Goal: Check status: Check status

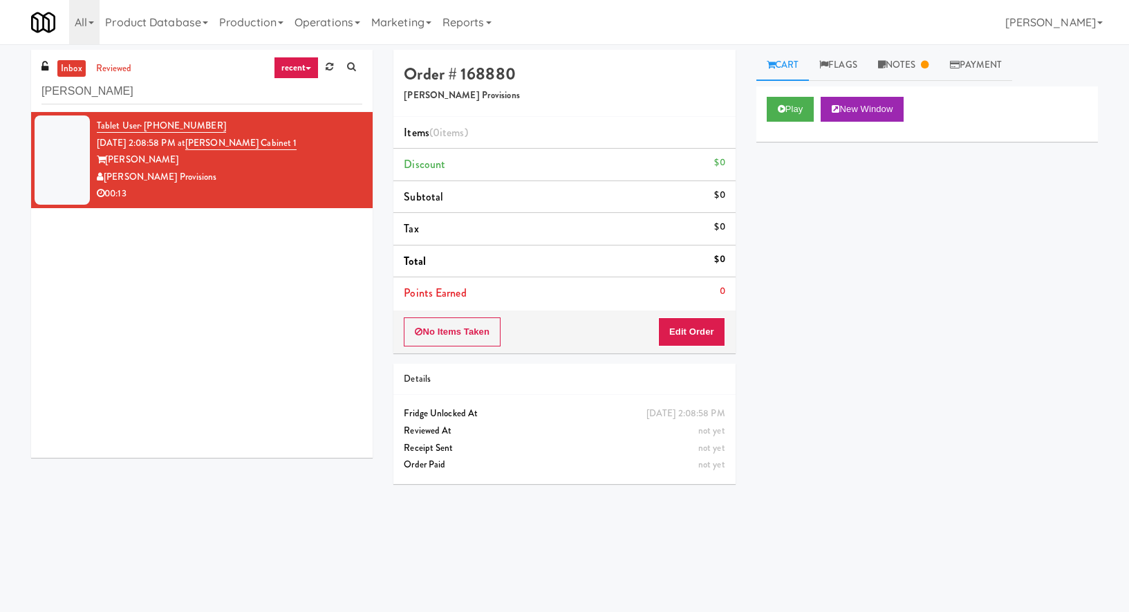
click at [117, 90] on input "[PERSON_NAME]" at bounding box center [201, 92] width 321 height 26
click at [117, 90] on input "allgood" at bounding box center [201, 92] width 321 height 26
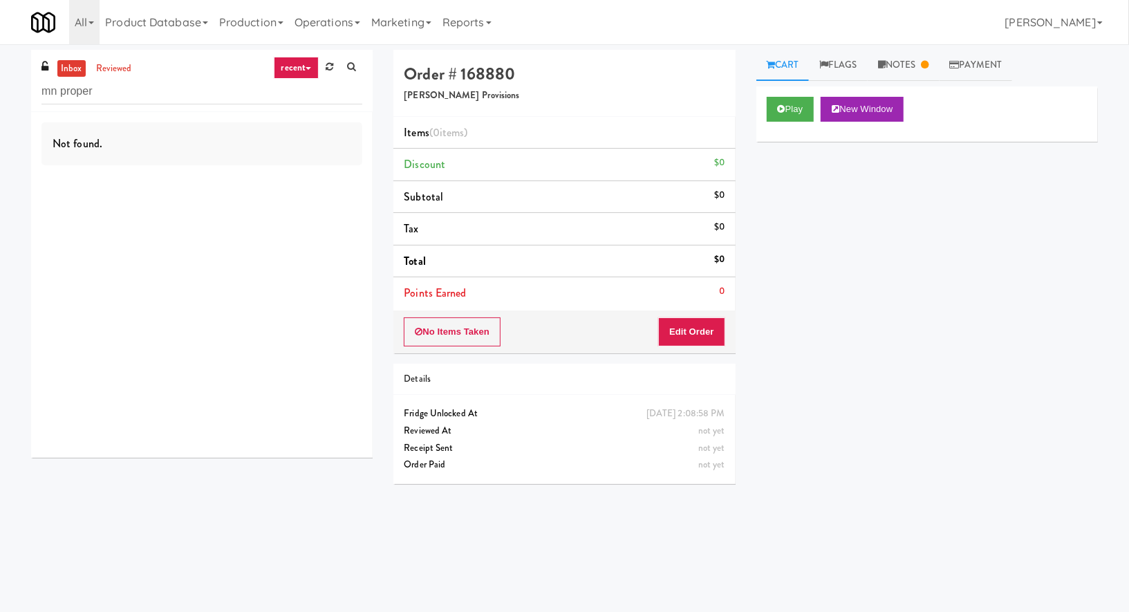
type input "mn proper"
click at [102, 95] on input "mn proper" at bounding box center [201, 92] width 321 height 26
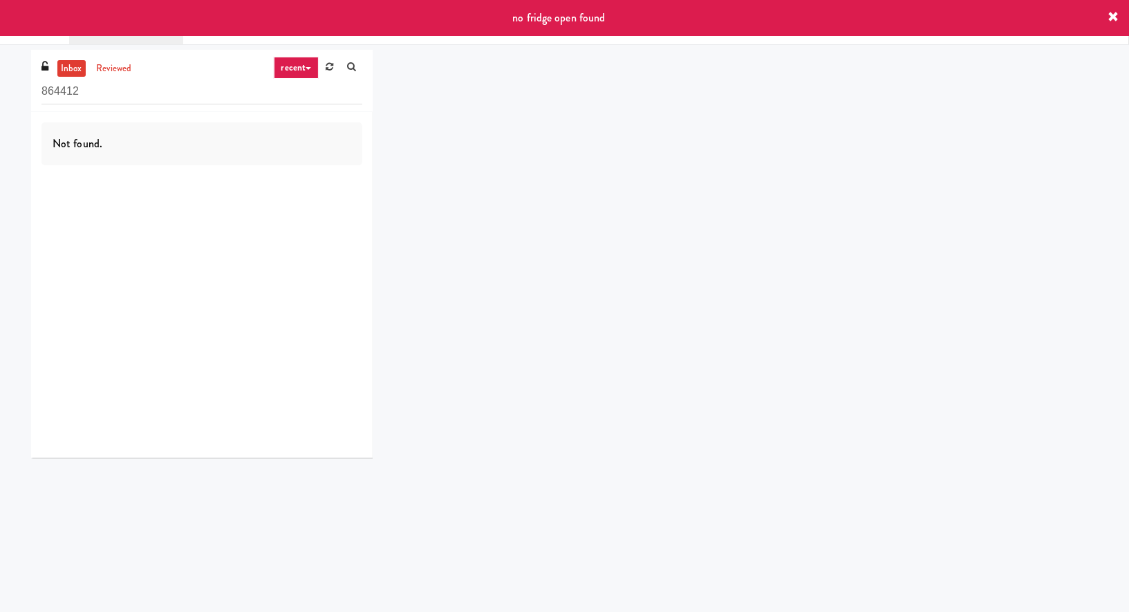
click at [1112, 16] on icon at bounding box center [1112, 17] width 11 height 11
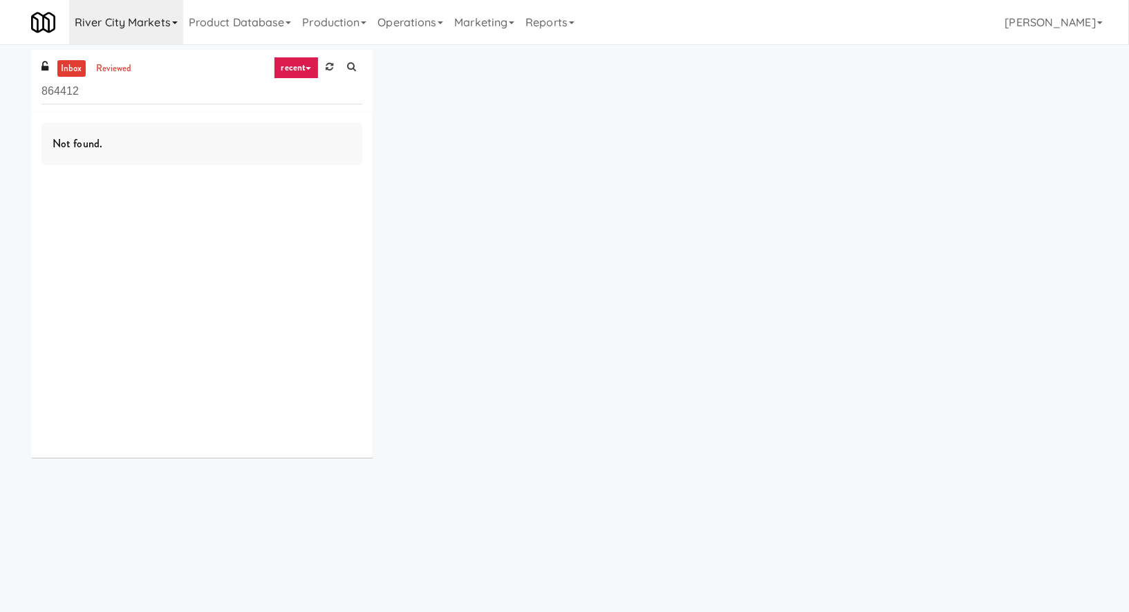
click at [160, 12] on link "River City Markets" at bounding box center [126, 22] width 114 height 44
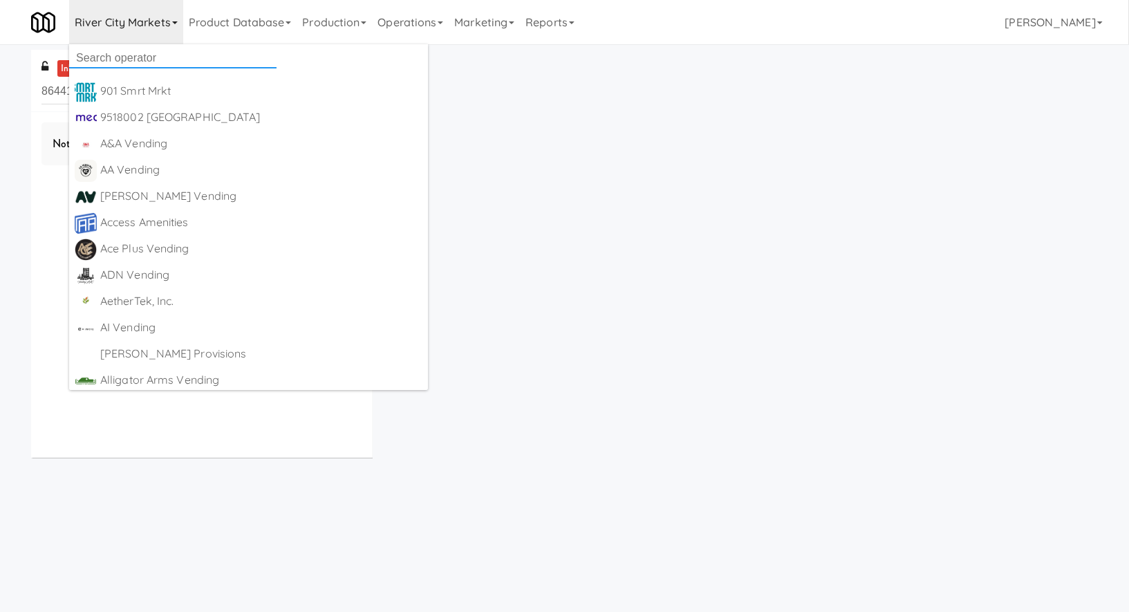
click at [149, 56] on input "text" at bounding box center [172, 58] width 207 height 21
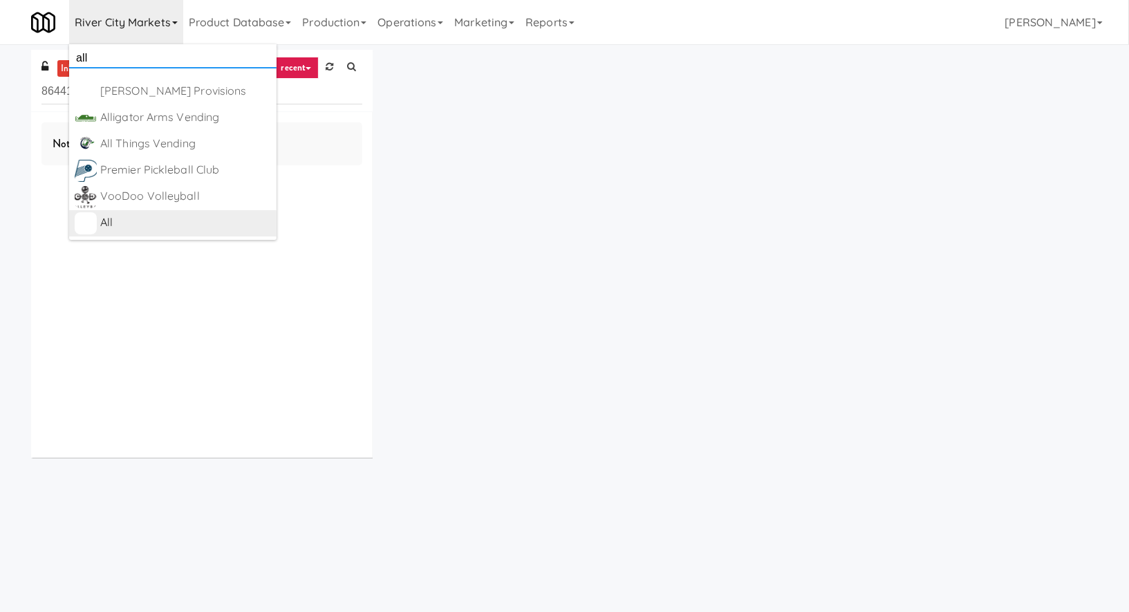
type input "all"
click at [173, 234] on link "All https://classic.micromart.com/vision-orders/864412" at bounding box center [172, 223] width 207 height 26
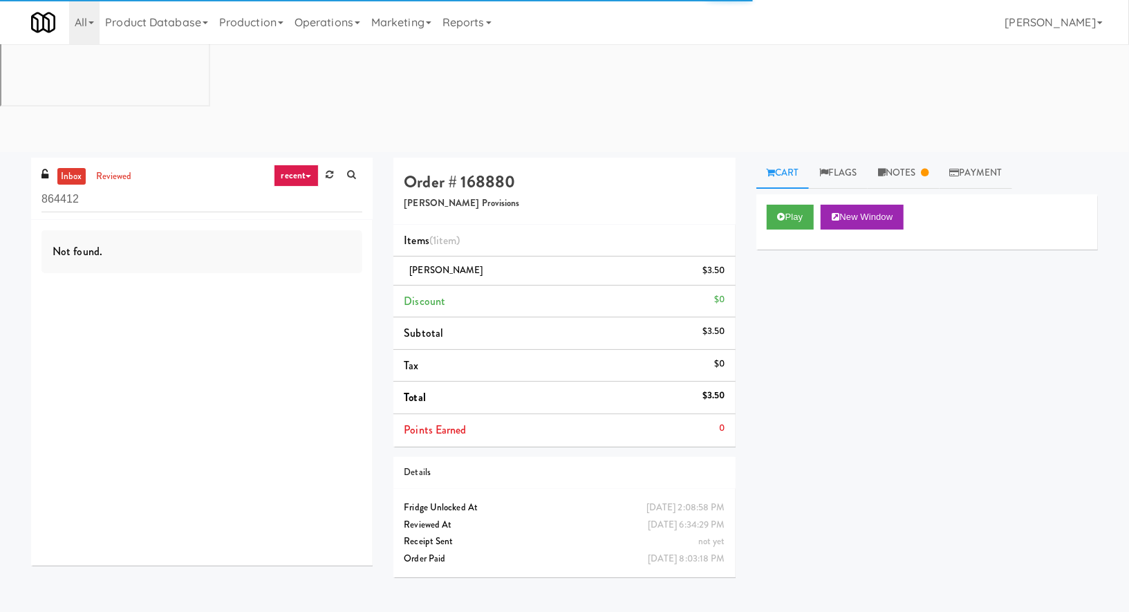
click at [97, 187] on input "864412" at bounding box center [201, 200] width 321 height 26
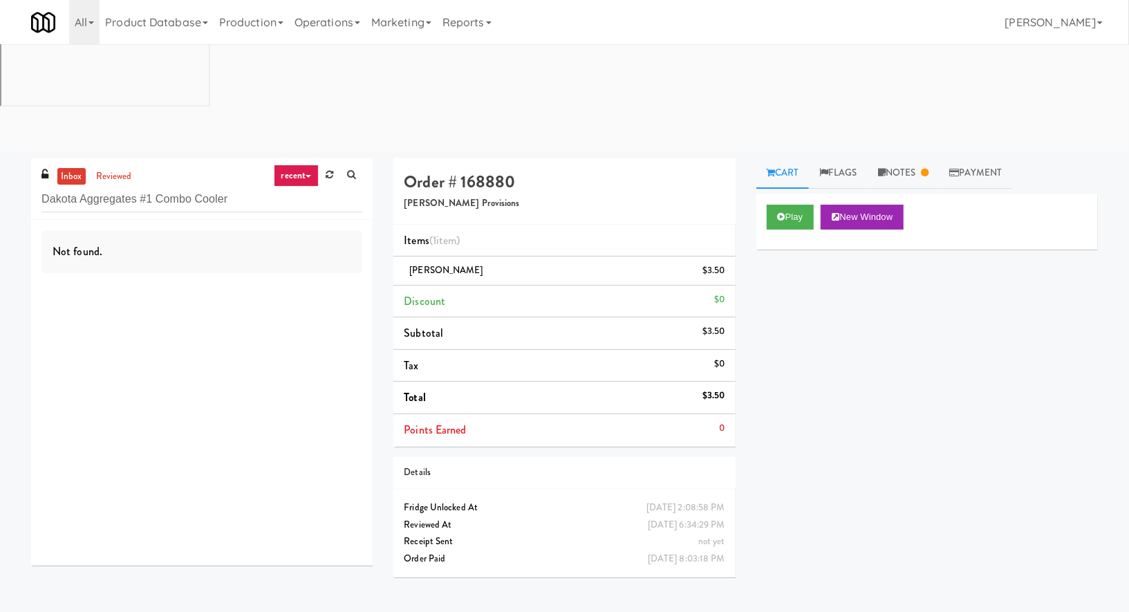
click at [298, 164] on link "recent" at bounding box center [297, 175] width 46 height 22
click at [301, 190] on link "all" at bounding box center [307, 202] width 111 height 25
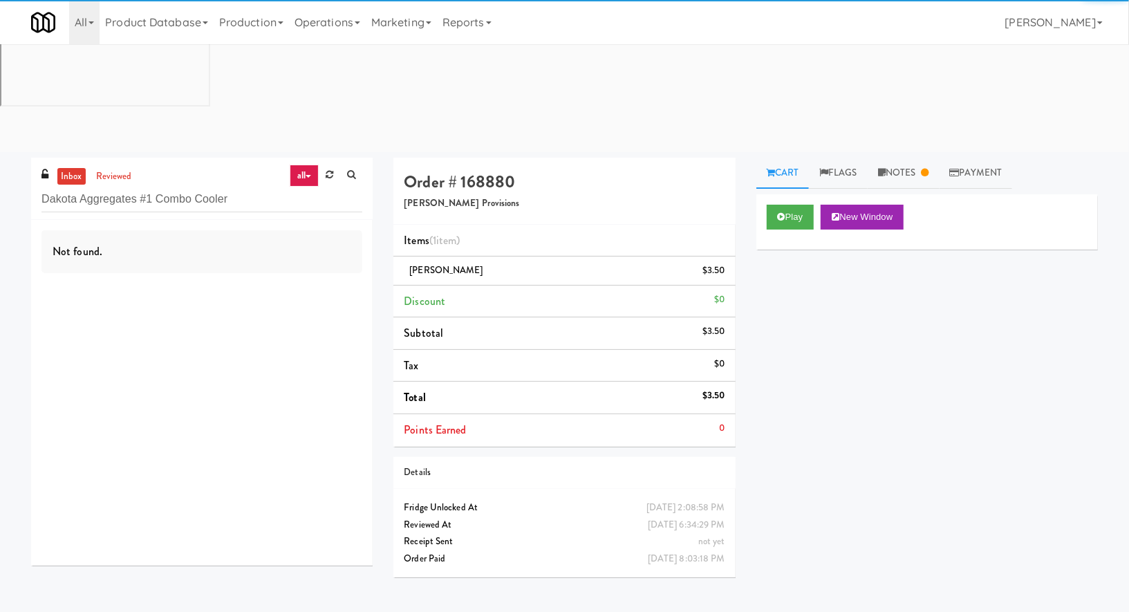
click at [64, 168] on link "inbox" at bounding box center [71, 176] width 28 height 17
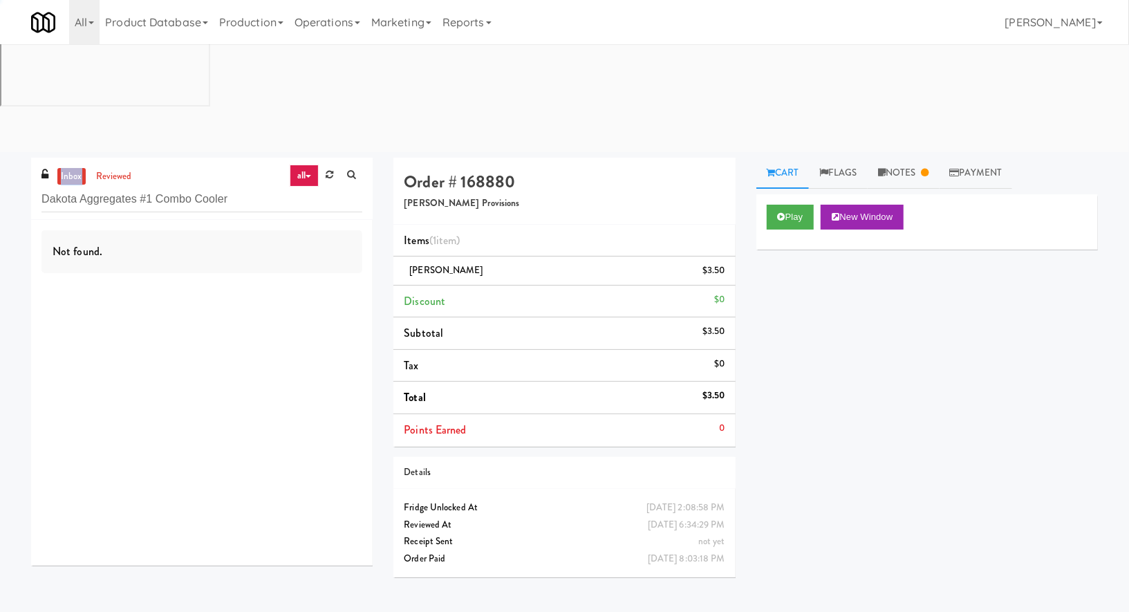
click at [64, 168] on link "inbox" at bounding box center [71, 176] width 28 height 17
click at [100, 168] on link "reviewed" at bounding box center [114, 176] width 43 height 17
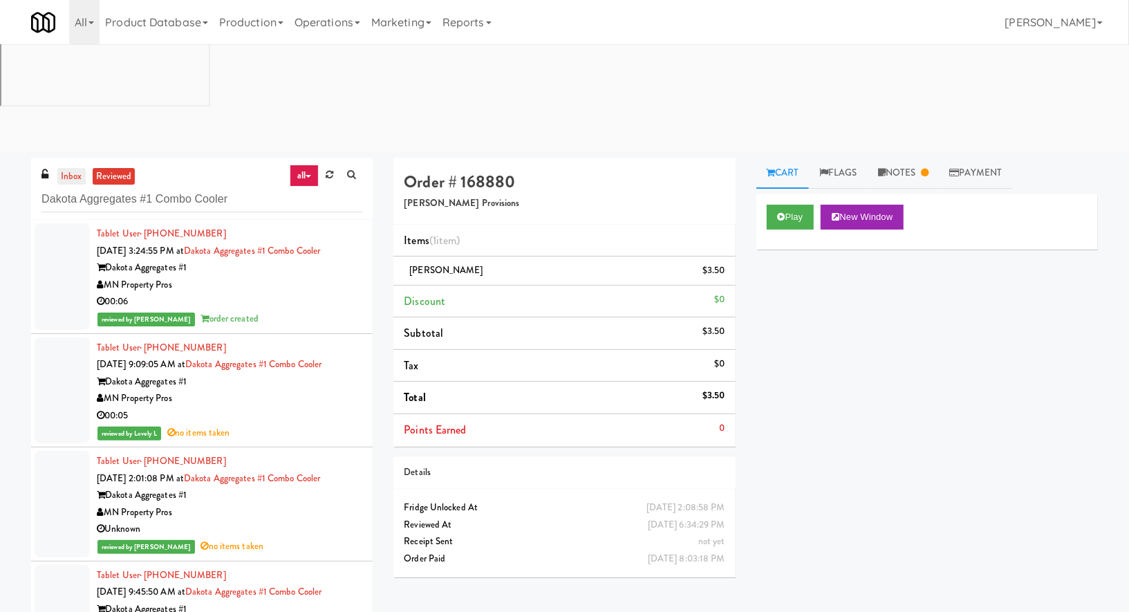
click at [67, 168] on link "inbox" at bounding box center [71, 176] width 28 height 17
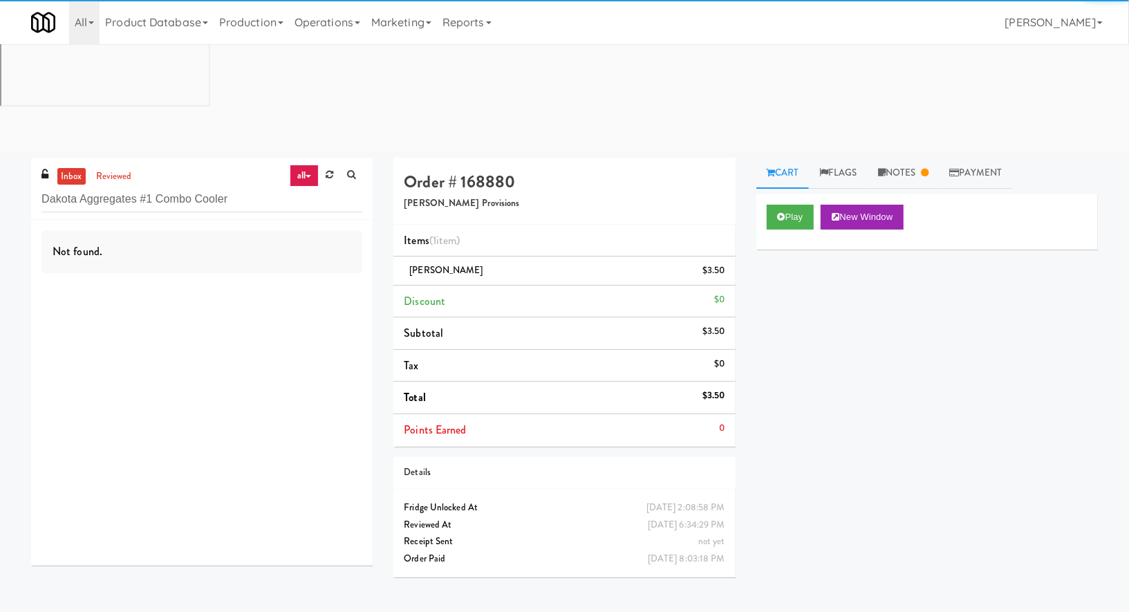
click at [307, 164] on link "all" at bounding box center [304, 175] width 29 height 22
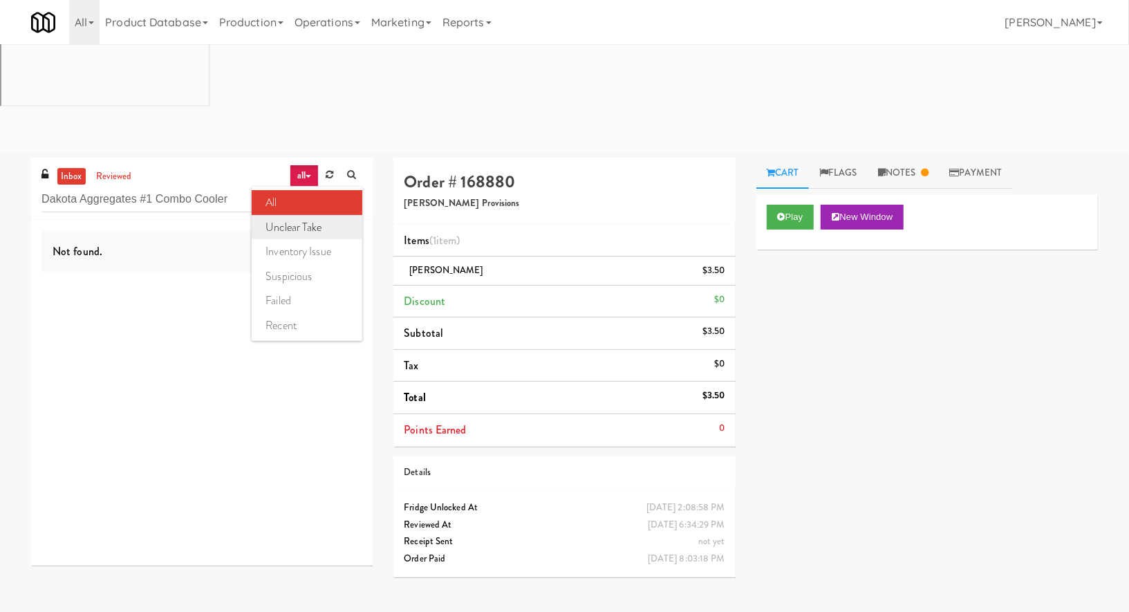
click at [326, 215] on link "unclear take" at bounding box center [307, 227] width 111 height 25
click at [303, 164] on link "unclear take" at bounding box center [285, 175] width 68 height 22
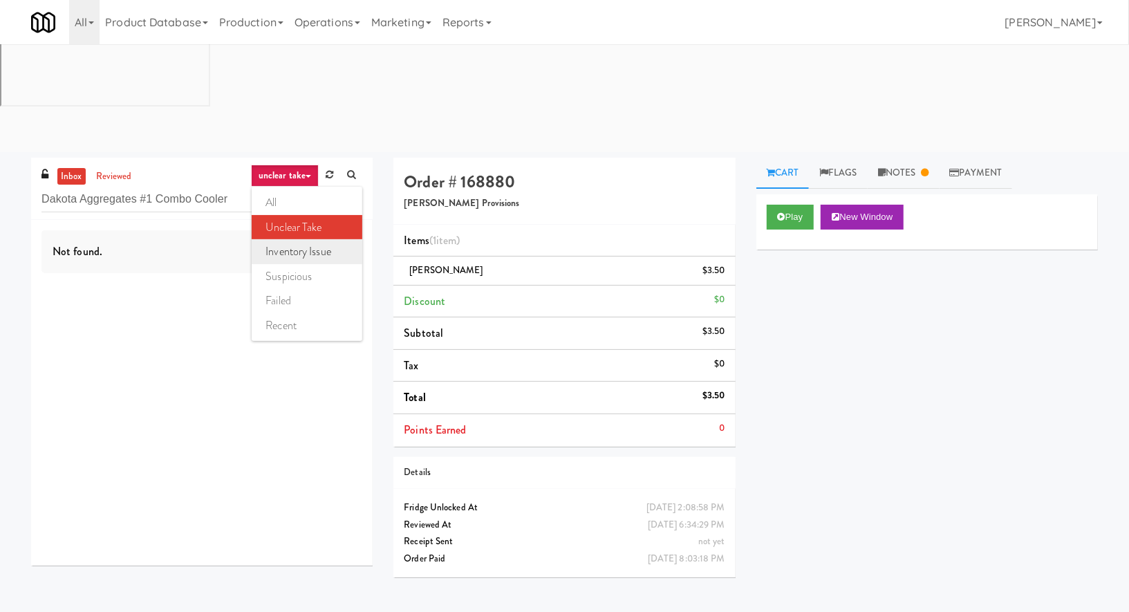
click at [314, 239] on link "inventory issue" at bounding box center [307, 251] width 111 height 25
click at [113, 168] on link "reviewed" at bounding box center [114, 176] width 43 height 17
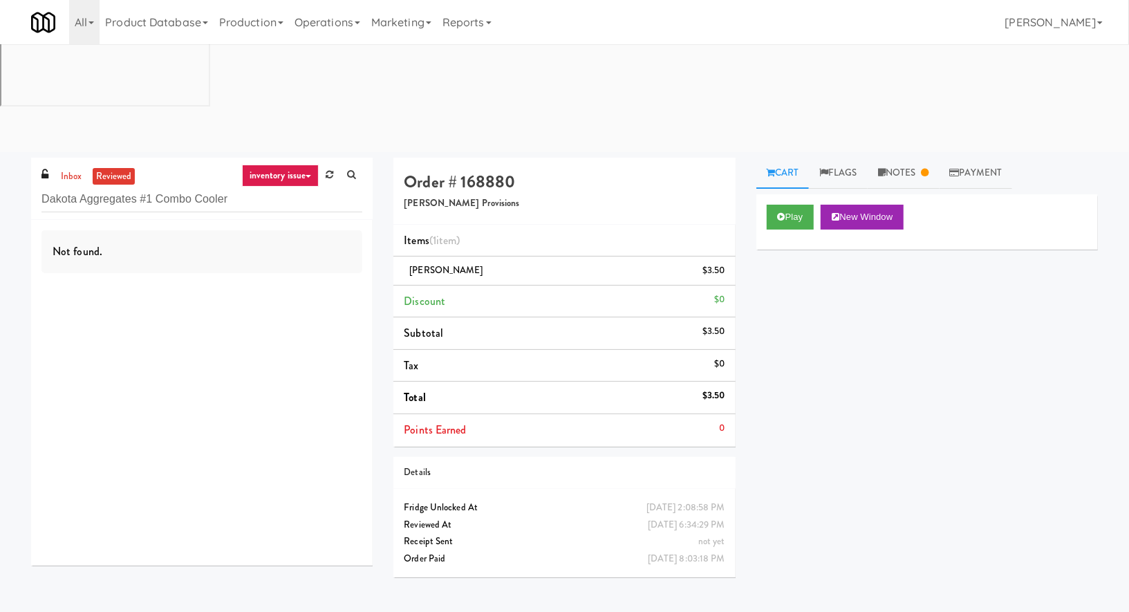
click at [294, 164] on link "inventory issue" at bounding box center [280, 175] width 77 height 22
click at [299, 215] on link "unclear take" at bounding box center [307, 227] width 111 height 25
click at [298, 164] on link "unclear take" at bounding box center [285, 175] width 68 height 22
click at [311, 264] on link "suspicious" at bounding box center [307, 276] width 111 height 25
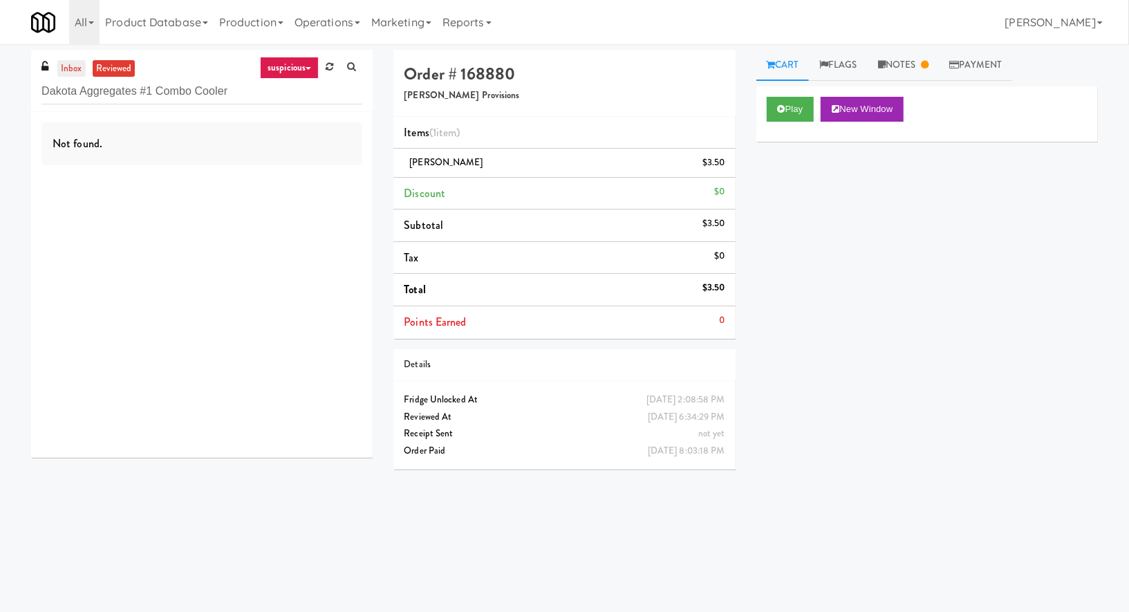
click at [73, 62] on link "inbox" at bounding box center [71, 68] width 28 height 17
click at [277, 71] on link "suspicious" at bounding box center [289, 68] width 59 height 22
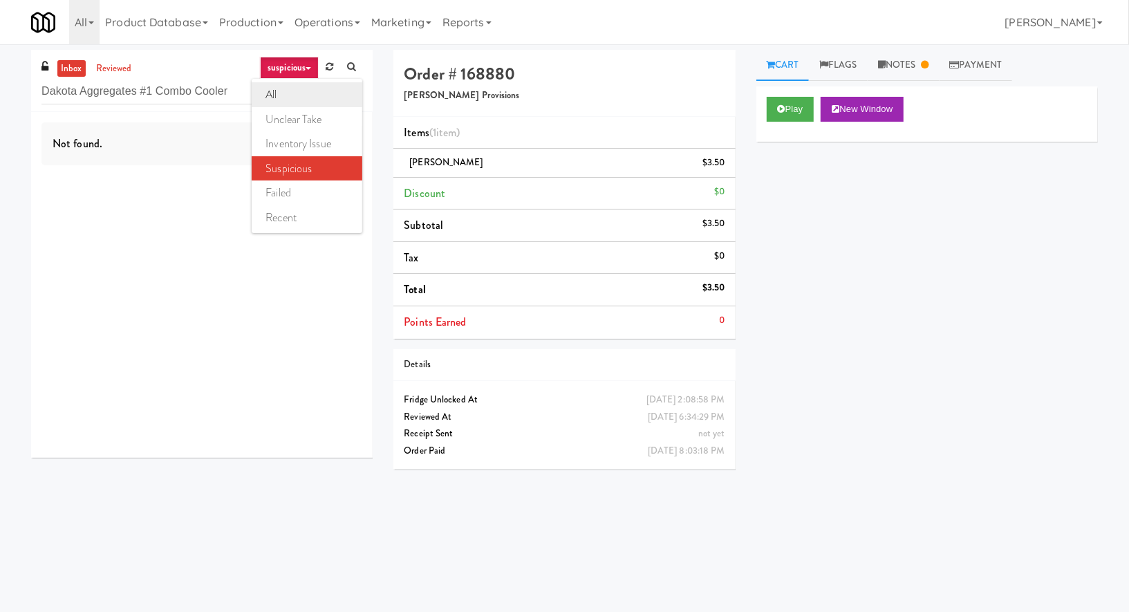
click at [295, 88] on link "all" at bounding box center [307, 94] width 111 height 25
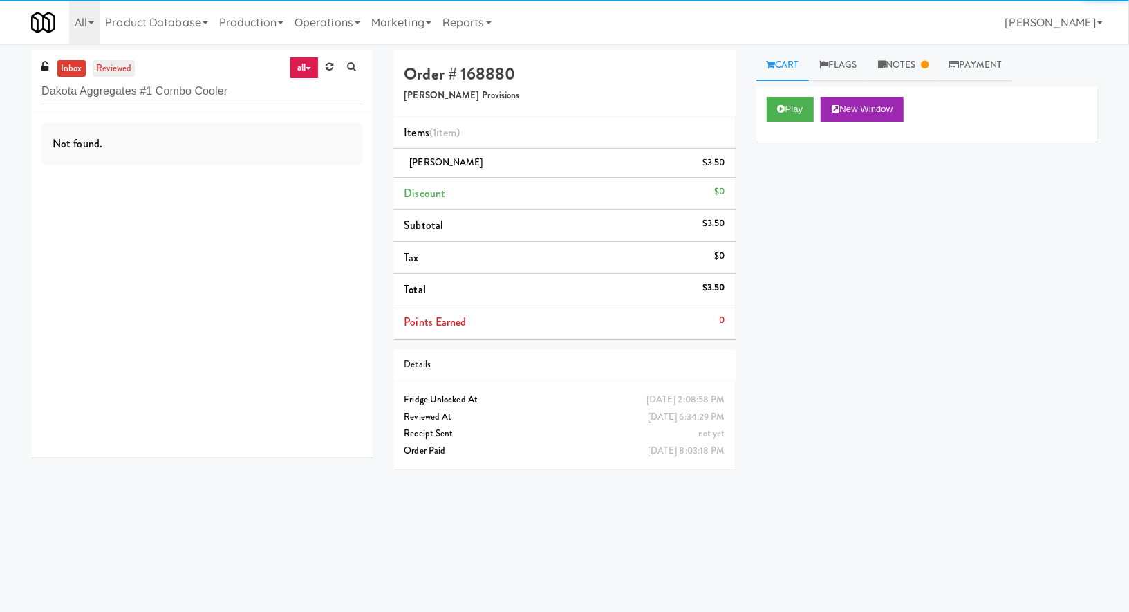
click at [117, 66] on link "reviewed" at bounding box center [114, 68] width 43 height 17
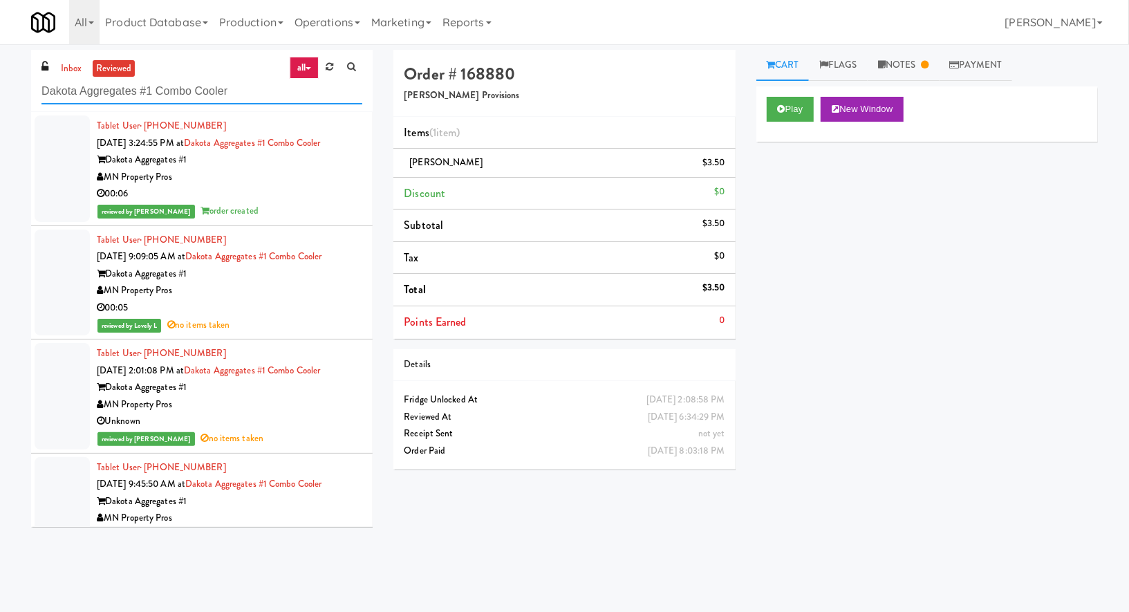
click at [113, 86] on input "Dakota Aggregates #1 Combo Cooler" at bounding box center [201, 92] width 321 height 26
paste input "317563"
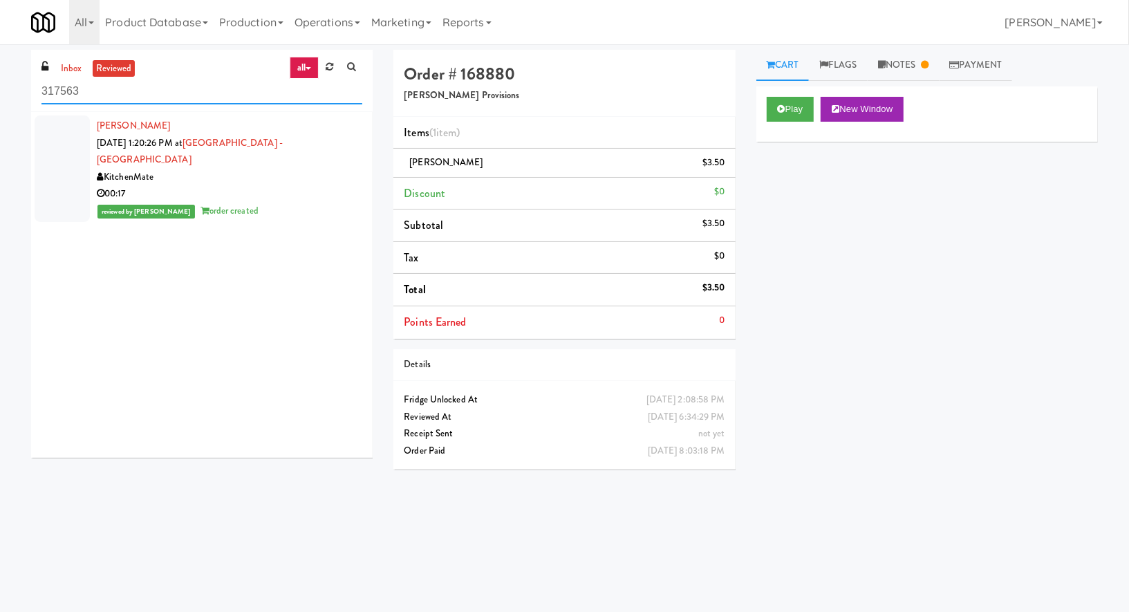
type input "317563"
click at [268, 169] on div "KitchenMate" at bounding box center [229, 177] width 265 height 17
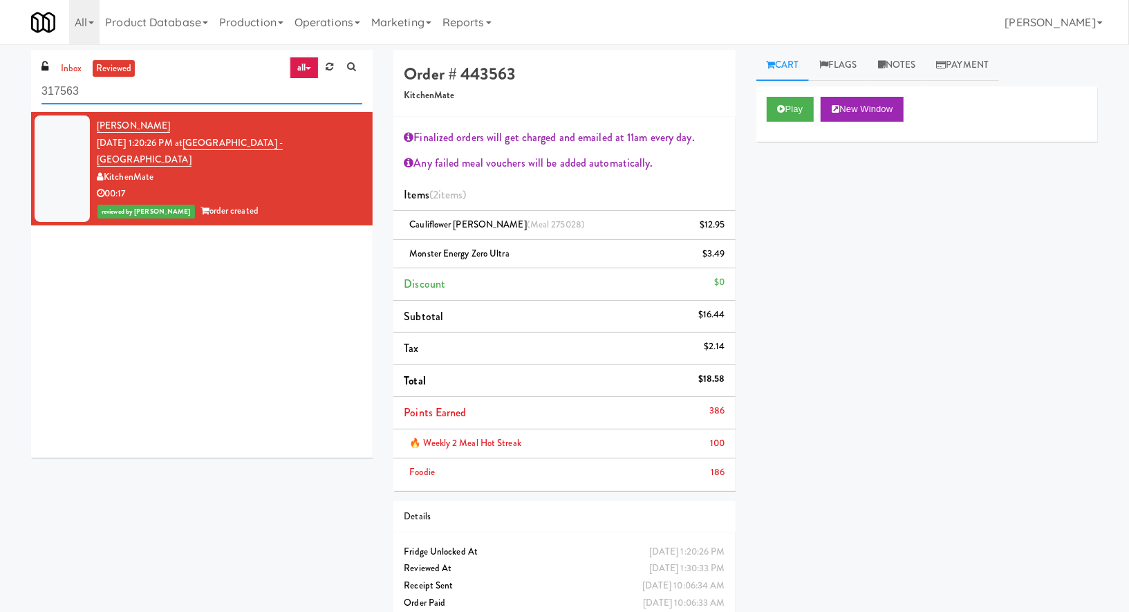
click at [158, 86] on input "317563" at bounding box center [201, 92] width 321 height 26
click at [290, 59] on link "all" at bounding box center [304, 68] width 29 height 22
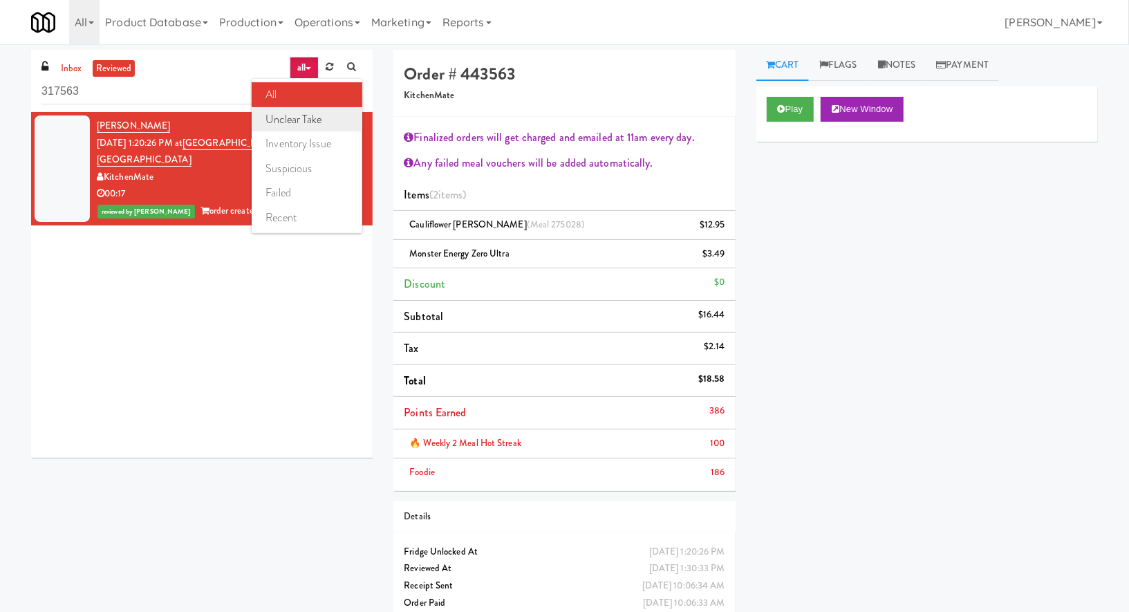
click at [308, 109] on link "unclear take" at bounding box center [307, 119] width 111 height 25
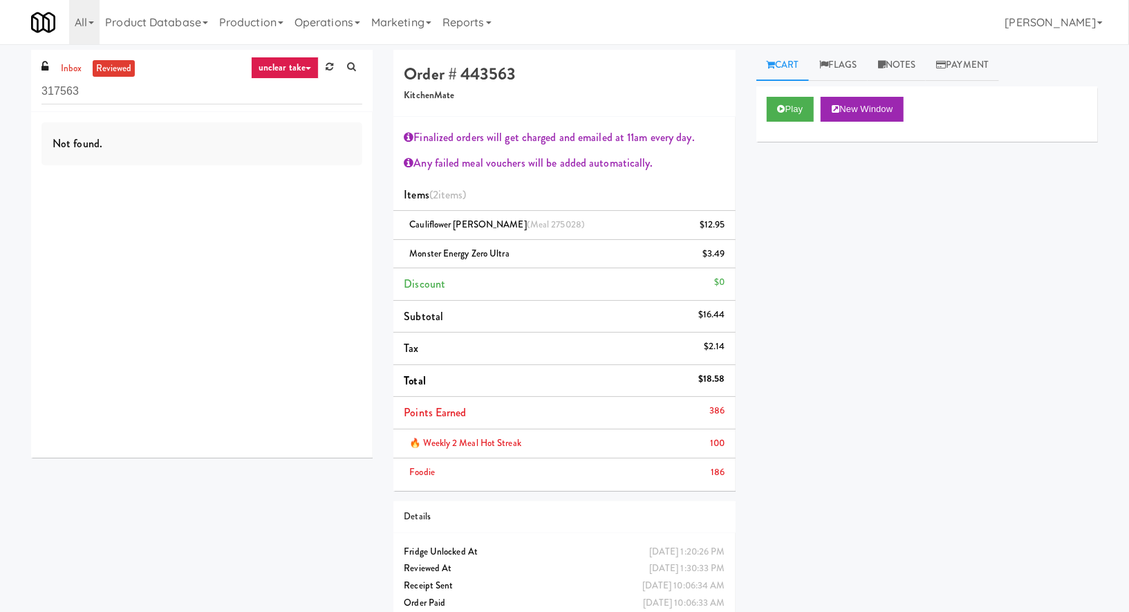
click at [305, 68] on icon at bounding box center [308, 68] width 6 height 3
click at [308, 135] on link "inventory issue" at bounding box center [307, 143] width 111 height 25
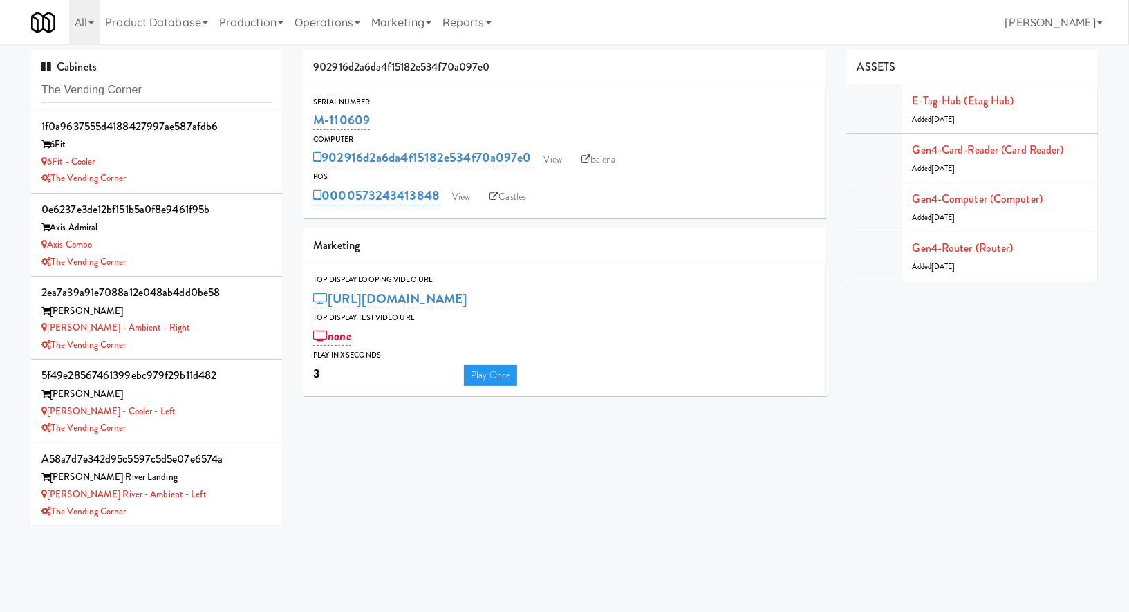
scroll to position [330, 0]
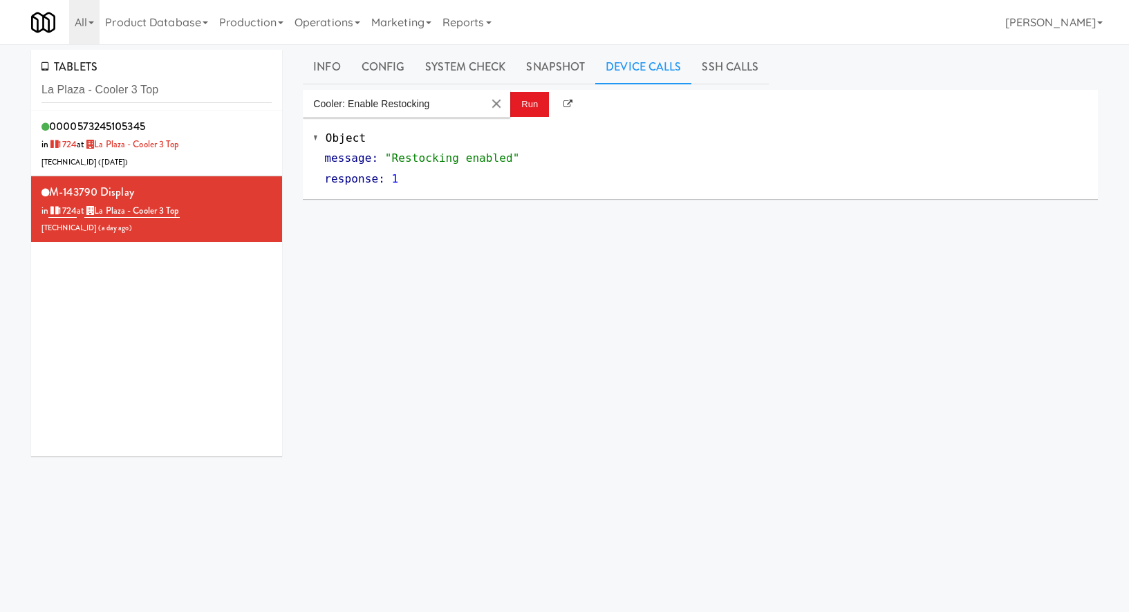
scroll to position [8, 0]
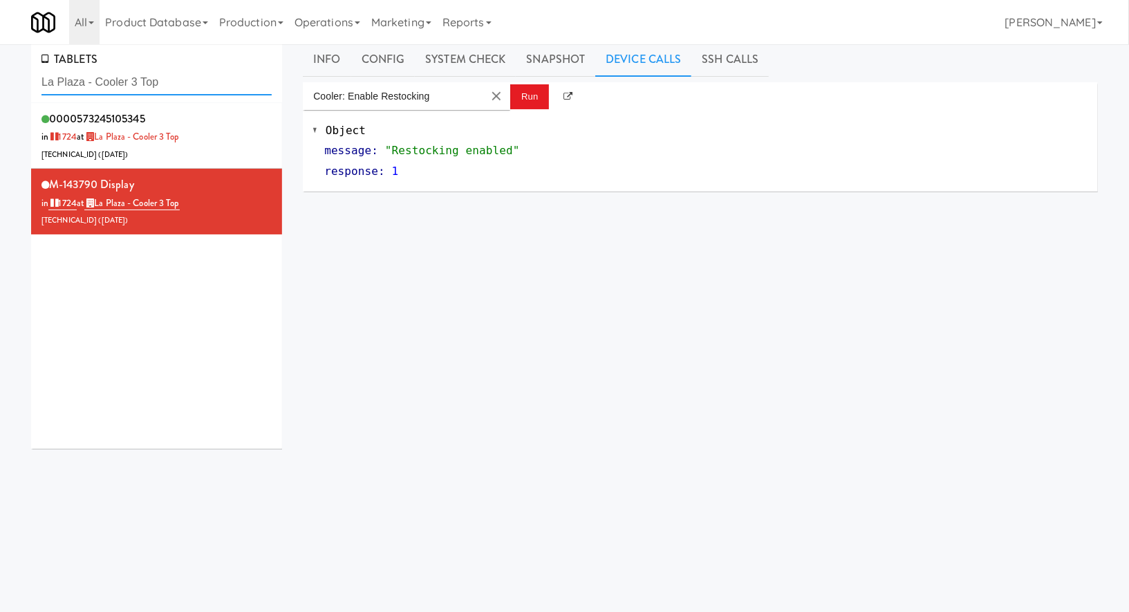
click at [94, 87] on input "La Plaza - Cooler 3 Top" at bounding box center [156, 83] width 230 height 26
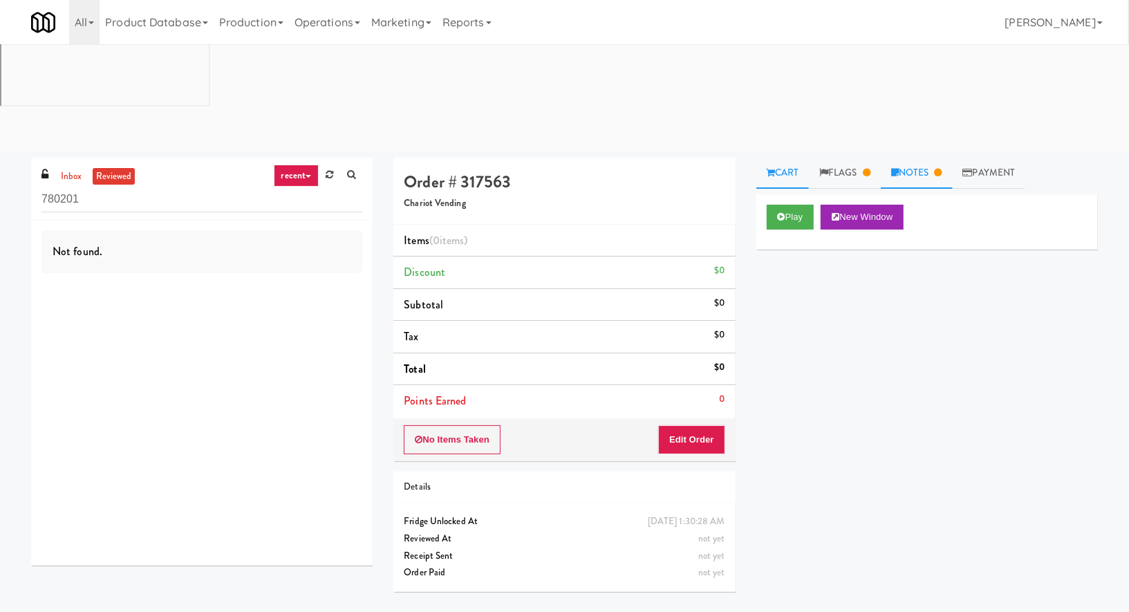
click at [904, 158] on link "Notes" at bounding box center [917, 173] width 72 height 31
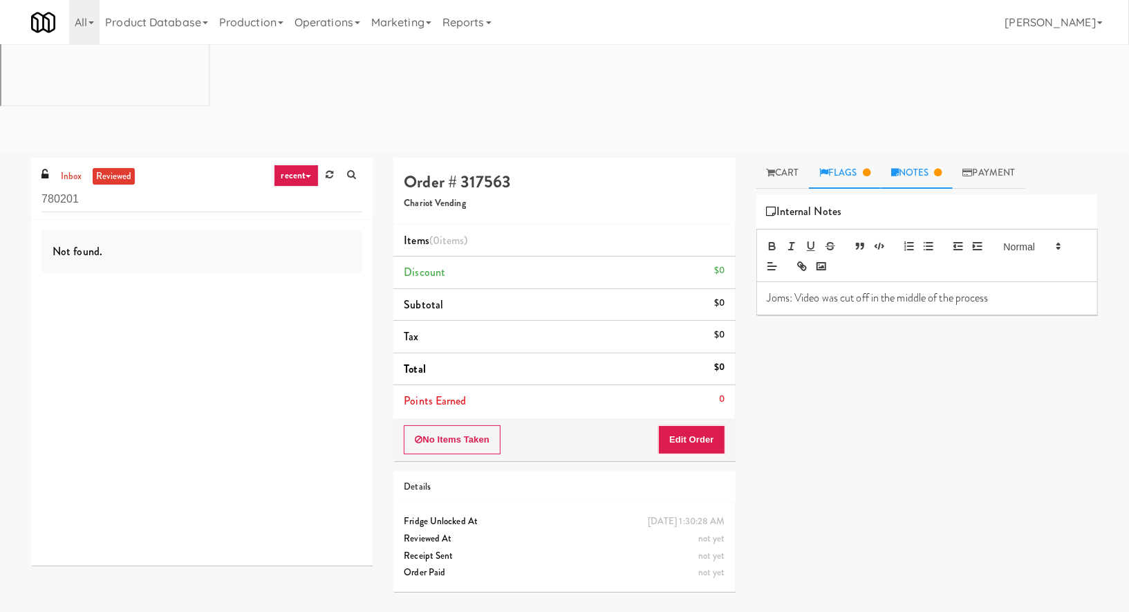
click at [852, 158] on link "Flags" at bounding box center [845, 173] width 72 height 31
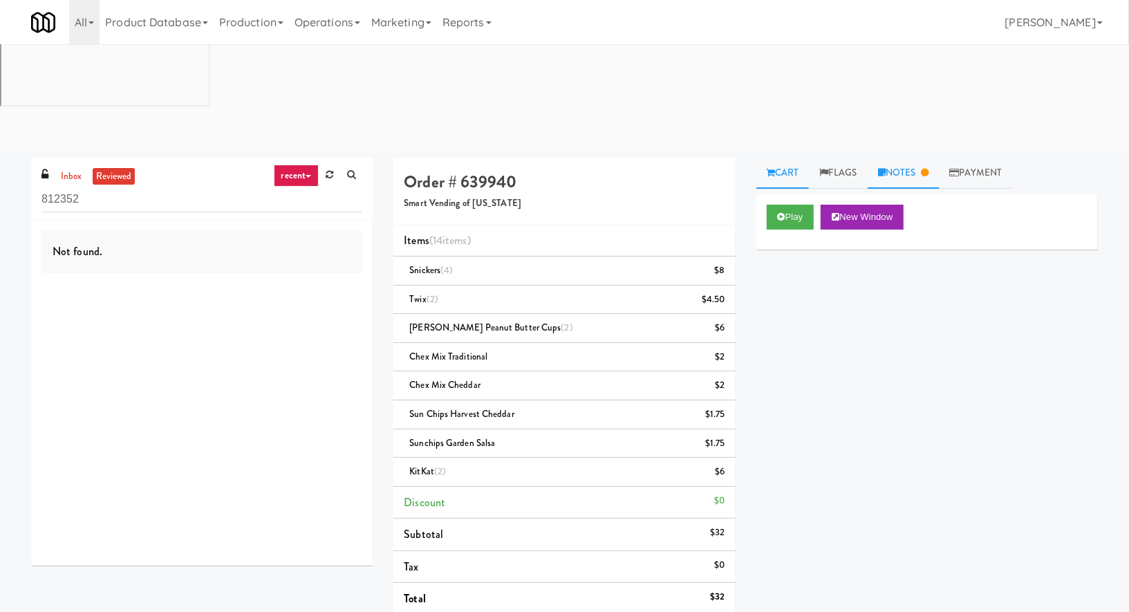
click at [905, 158] on link "Notes" at bounding box center [903, 173] width 72 height 31
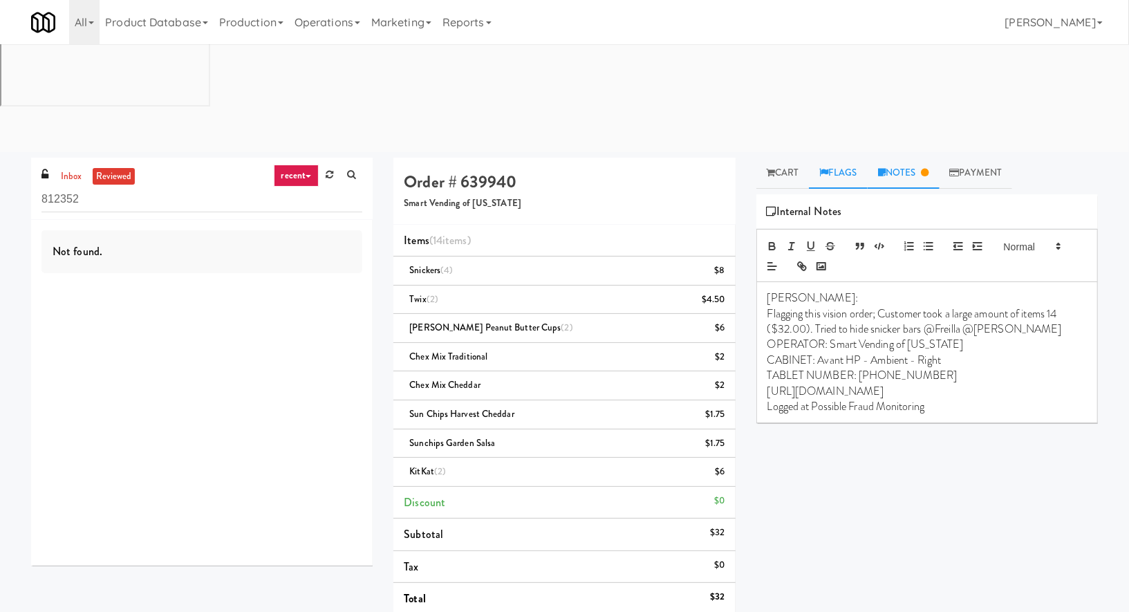
click at [847, 158] on link "Flags" at bounding box center [838, 173] width 59 height 31
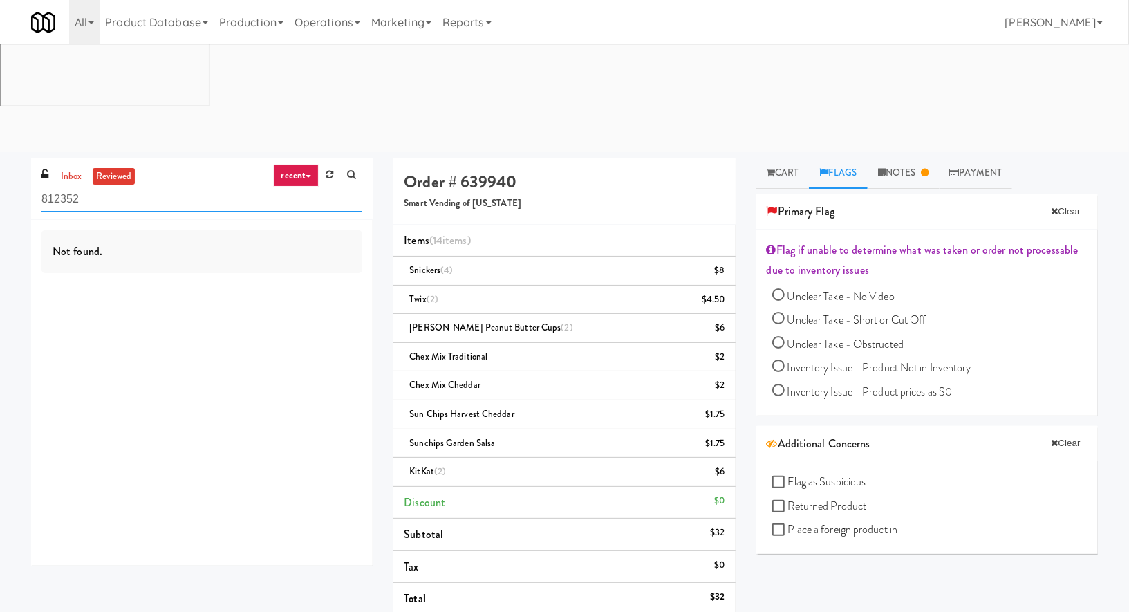
click at [128, 187] on input "812352" at bounding box center [201, 200] width 321 height 26
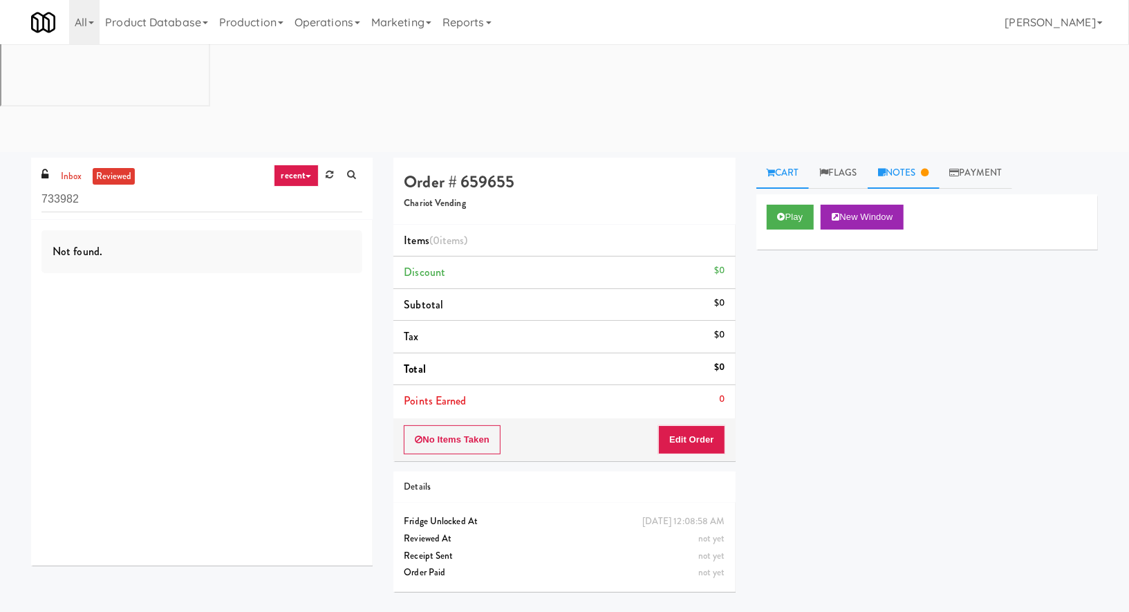
click at [895, 158] on link "Notes" at bounding box center [903, 173] width 72 height 31
